Goal: Transaction & Acquisition: Subscribe to service/newsletter

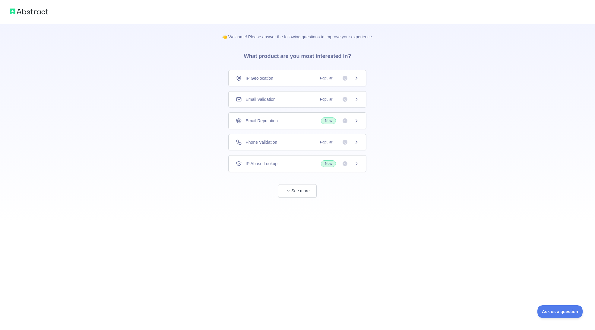
click at [356, 78] on icon at bounding box center [356, 78] width 5 height 5
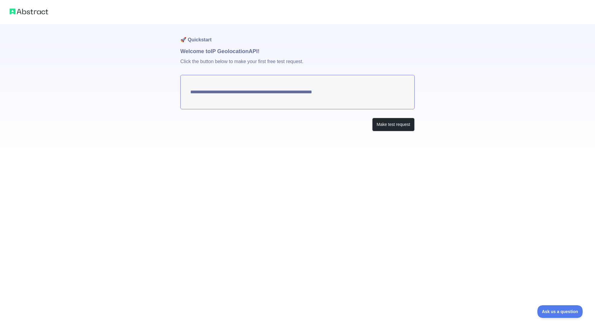
click at [245, 95] on textarea "**********" at bounding box center [297, 92] width 234 height 34
click at [384, 125] on button "Make test request" at bounding box center [393, 125] width 43 height 14
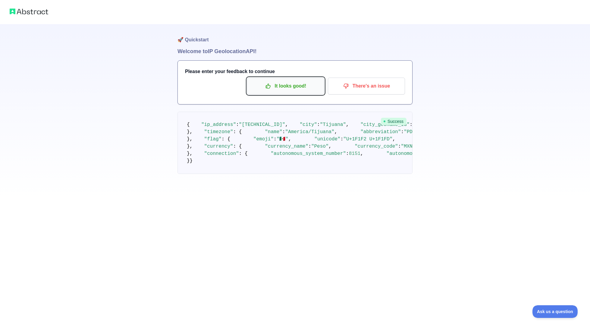
click at [302, 86] on p "It looks good!" at bounding box center [286, 86] width 68 height 10
